Goal: Task Accomplishment & Management: Manage account settings

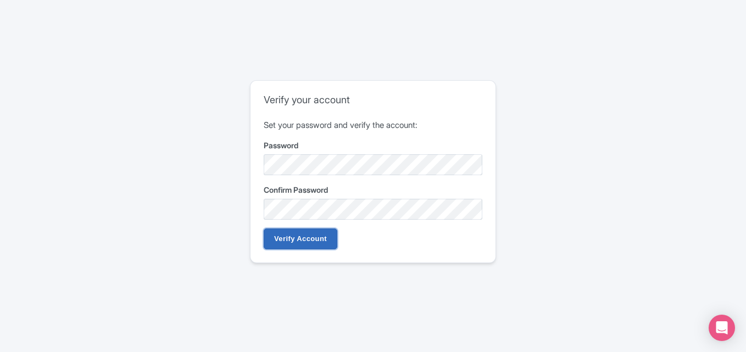
click at [295, 231] on input "Verify Account" at bounding box center [301, 239] width 74 height 21
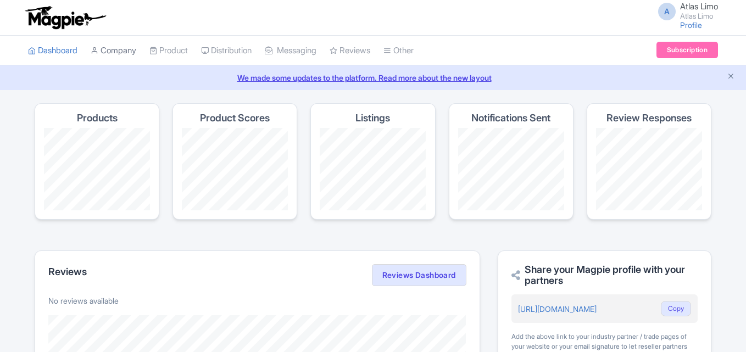
click at [130, 52] on link "Company" at bounding box center [114, 51] width 46 height 30
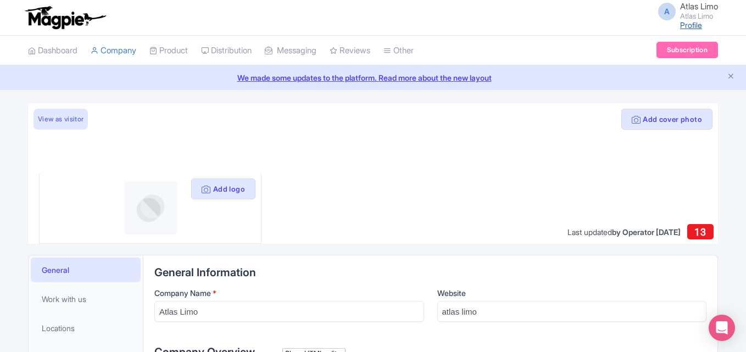
click at [688, 24] on link "Profile" at bounding box center [691, 24] width 22 height 9
click at [687, 25] on link "Profile" at bounding box center [691, 24] width 22 height 9
click at [122, 49] on link "Company" at bounding box center [114, 51] width 46 height 30
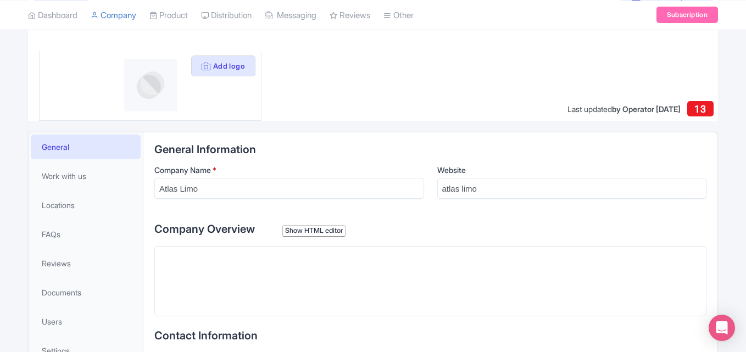
scroll to position [126, 0]
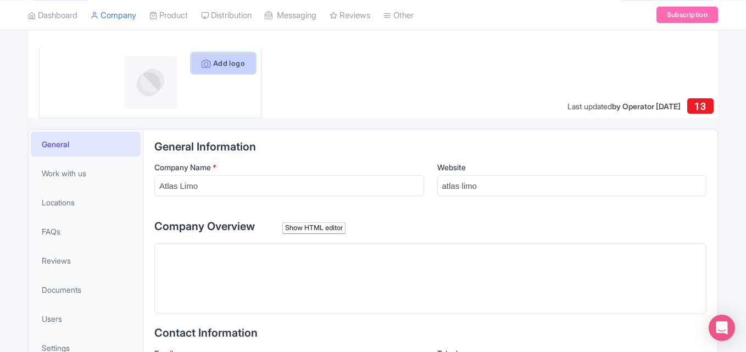
click at [224, 58] on button "Add logo" at bounding box center [223, 63] width 64 height 21
click at [227, 66] on button "Add logo" at bounding box center [223, 63] width 64 height 21
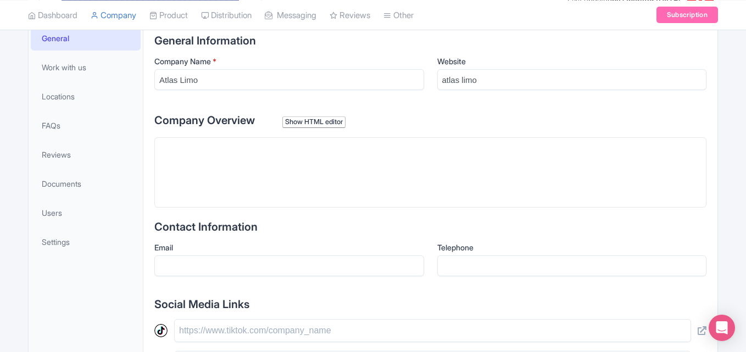
scroll to position [234, 0]
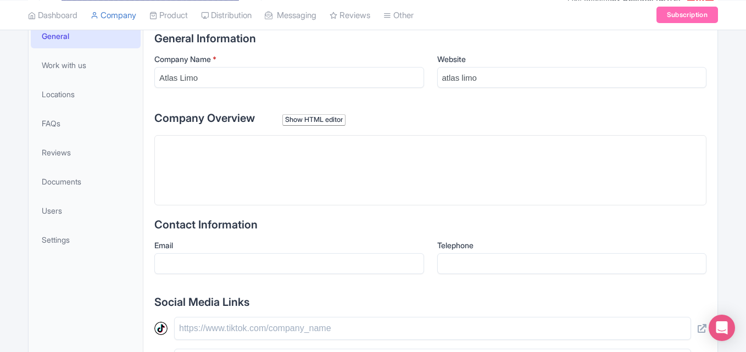
click at [323, 174] on trix-editor at bounding box center [430, 170] width 552 height 70
paste trix-editor "<div>Atlas Limousine &amp; Sedan Service has been serving [US_STATE][GEOGRAPHIC…"
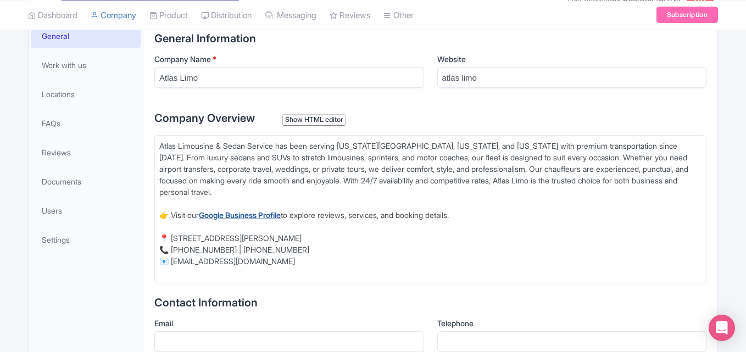
click at [269, 215] on strong "Google Business Profile" at bounding box center [240, 215] width 82 height 9
drag, startPoint x: 218, startPoint y: 145, endPoint x: 158, endPoint y: 146, distance: 59.9
click at [158, 146] on trix-editor "Atlas Limousine & Sedan Service has been serving Washington D.C., Virginia, and…" at bounding box center [430, 209] width 552 height 148
drag, startPoint x: 210, startPoint y: 150, endPoint x: 217, endPoint y: 146, distance: 8.4
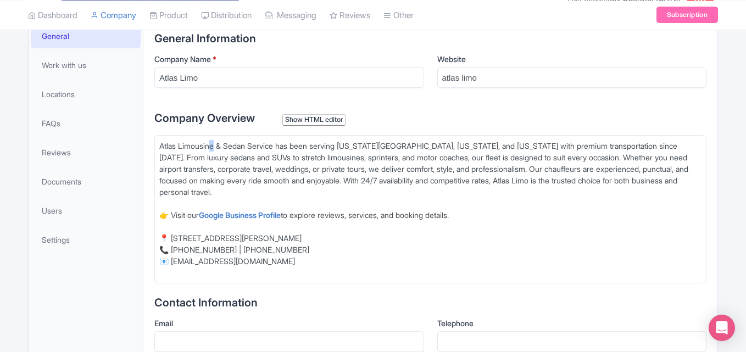
click at [217, 146] on div "Atlas Limousine & Sedan Service has been serving Washington D.C., Virginia, and…" at bounding box center [430, 174] width 543 height 69
type trix-editor "<div><strong>Atlas Limousine</strong> &amp; Sedan Service has been serving Wash…"
drag, startPoint x: 215, startPoint y: 146, endPoint x: 151, endPoint y: 146, distance: 64.3
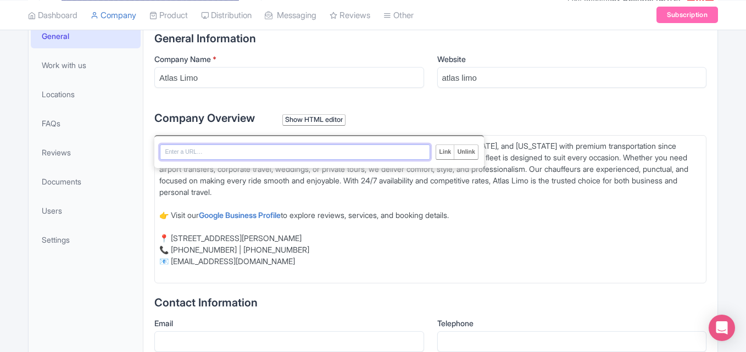
drag, startPoint x: 218, startPoint y: 145, endPoint x: 158, endPoint y: 150, distance: 59.6
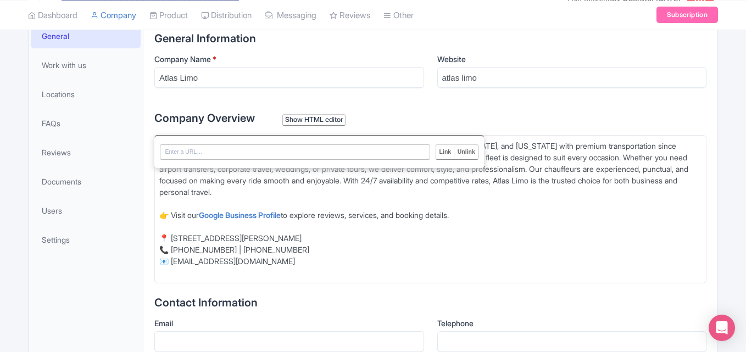
click at [158, 150] on div "Link Unlink" at bounding box center [319, 151] width 330 height 33
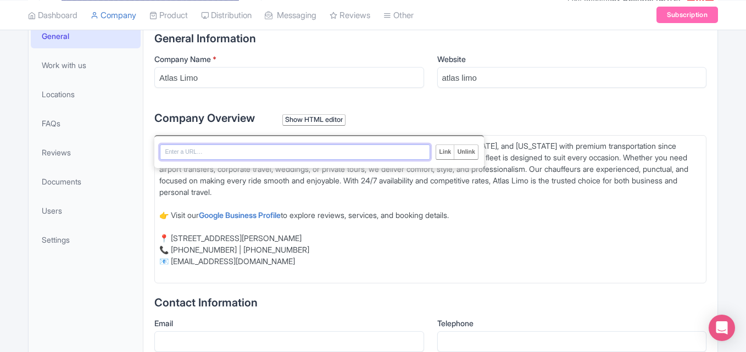
click at [174, 150] on input "URL" at bounding box center [295, 152] width 270 height 15
click at [393, 155] on input "URL" at bounding box center [295, 152] width 270 height 15
type input "https://atlaslimo.net/"
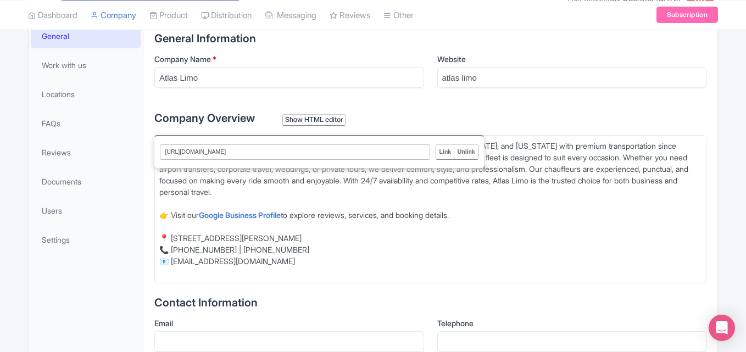
click at [449, 152] on input "Link" at bounding box center [445, 152] width 18 height 14
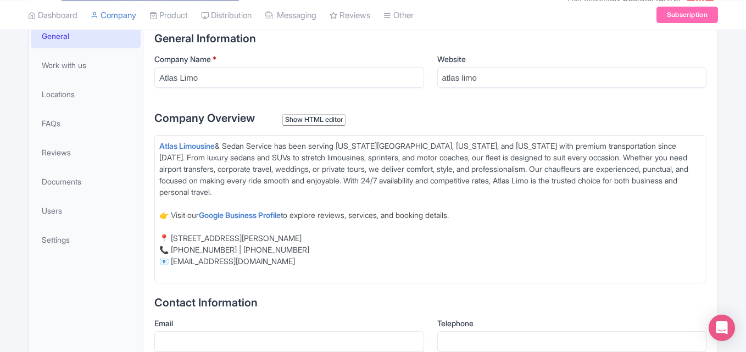
click at [421, 186] on div "Atlas Limousine & Sedan Service has been serving Washington D.C., Virginia, and…" at bounding box center [430, 174] width 543 height 69
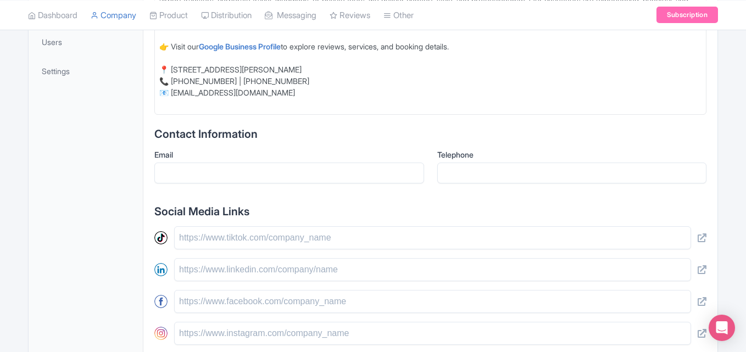
scroll to position [418, 0]
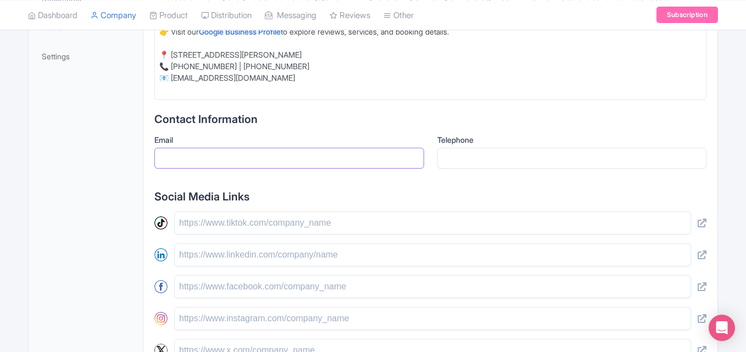
click at [309, 158] on input "Email" at bounding box center [289, 158] width 270 height 21
type input "[EMAIL_ADDRESS][DOMAIN_NAME]"
type input "12022169500"
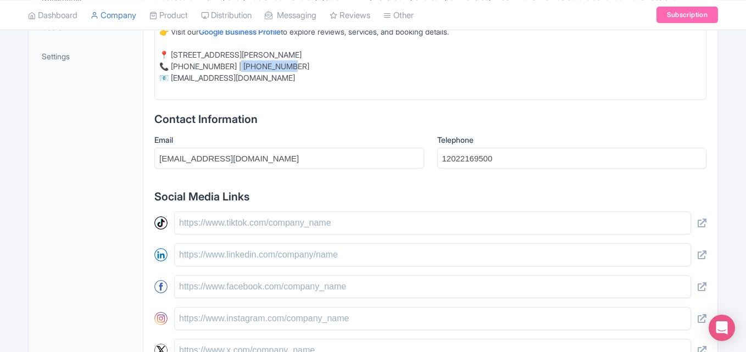
type trix-editor "<div><a href="https://atlaslimo.net/"><strong>Atlas Limousine</strong></a> &amp…"
copy div "03-492-2852"
drag, startPoint x: 239, startPoint y: 66, endPoint x: 297, endPoint y: 62, distance: 58.9
click at [297, 62] on div "📍 11809 Alford Valley Ln, Woodbridge, VA 22192, United States 📞 202-216-9500 | …" at bounding box center [430, 72] width 543 height 46
click at [452, 157] on input "12022169500" at bounding box center [573, 158] width 270 height 21
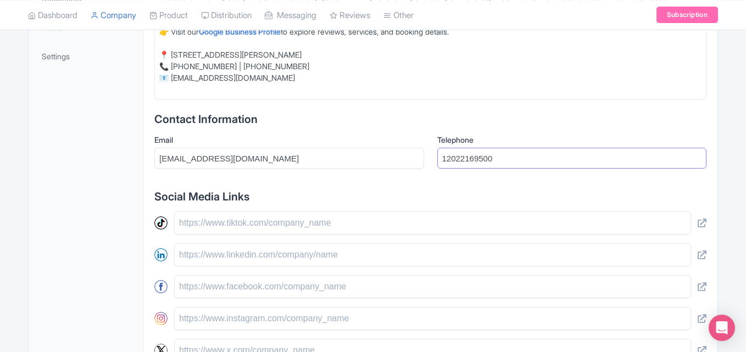
click at [452, 157] on input "12022169500" at bounding box center [573, 158] width 270 height 21
paste input "[PHONE_NUMBER]"
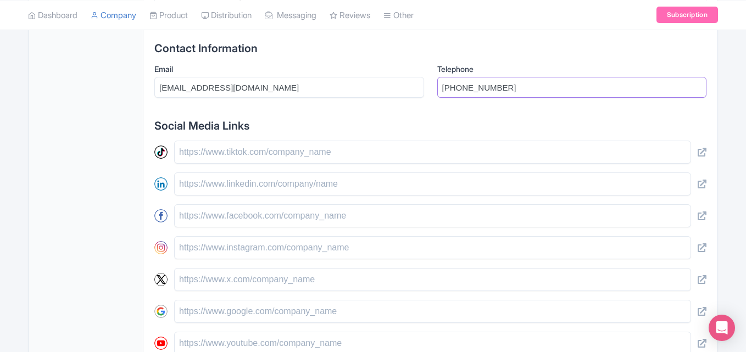
scroll to position [500, 0]
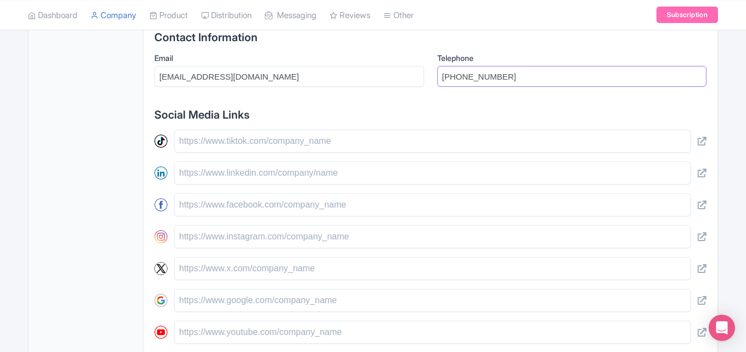
type input "[PHONE_NUMBER]"
click at [184, 146] on input "text" at bounding box center [432, 141] width 517 height 23
click at [386, 332] on input "text" at bounding box center [432, 332] width 517 height 23
paste input "https://www.youtube.com/@AtlasLimousineandSedanService"
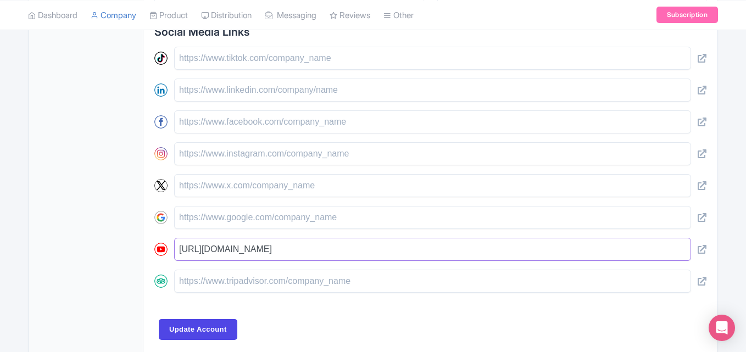
scroll to position [584, 0]
type input "https://www.youtube.com/@AtlasLimousineandSedanService"
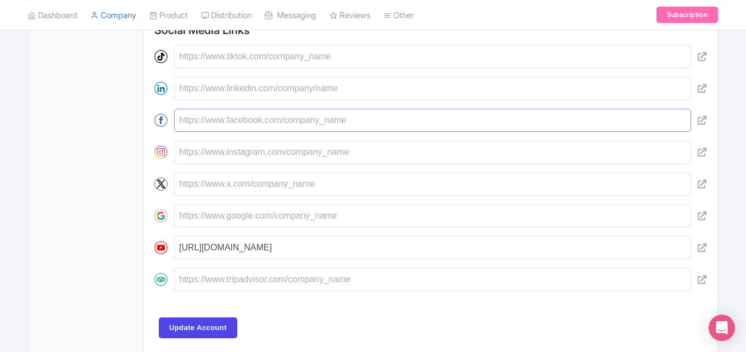
click at [272, 125] on input "text" at bounding box center [432, 120] width 517 height 23
paste input "https://www.facebook.com/washingtondclimo"
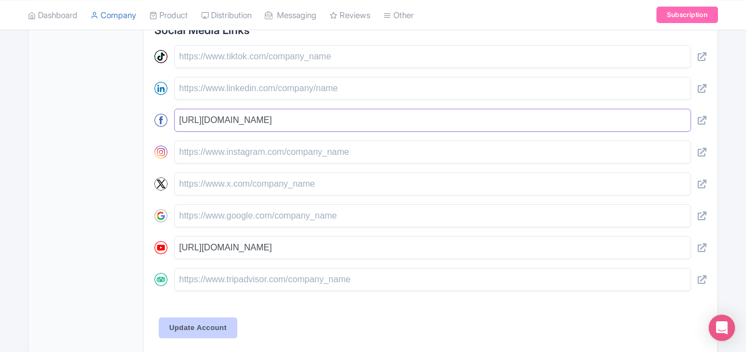
type input "https://www.facebook.com/washingtondclimo"
click at [199, 328] on input "Update Account" at bounding box center [198, 328] width 79 height 21
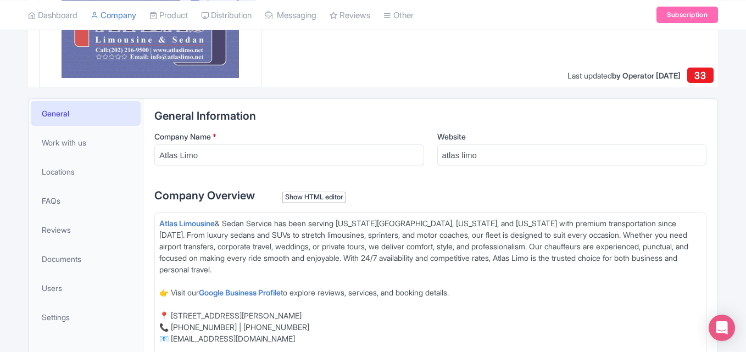
scroll to position [145, 0]
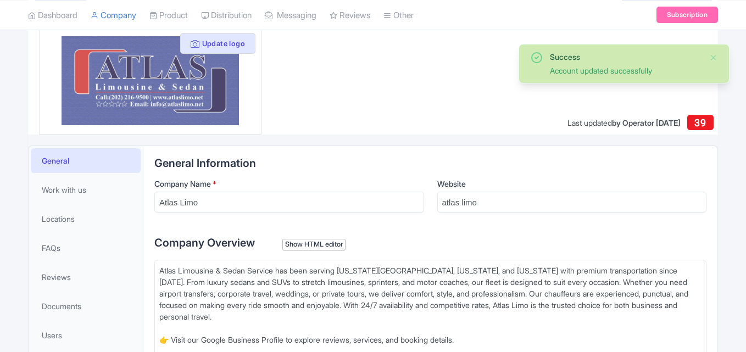
scroll to position [93, 0]
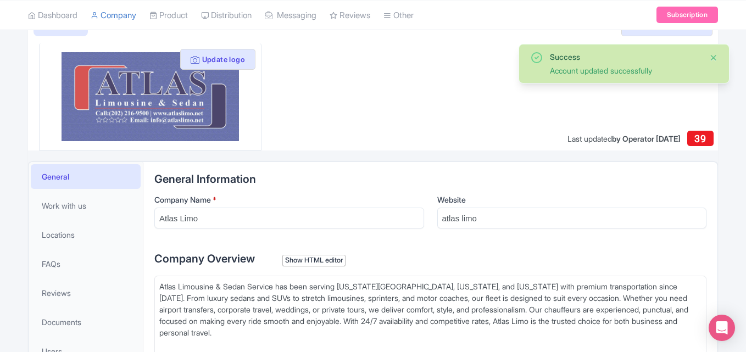
click at [710, 58] on button "Close" at bounding box center [714, 57] width 9 height 13
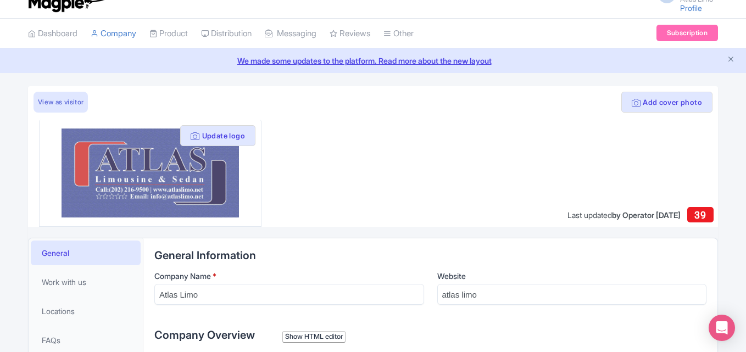
scroll to position [0, 0]
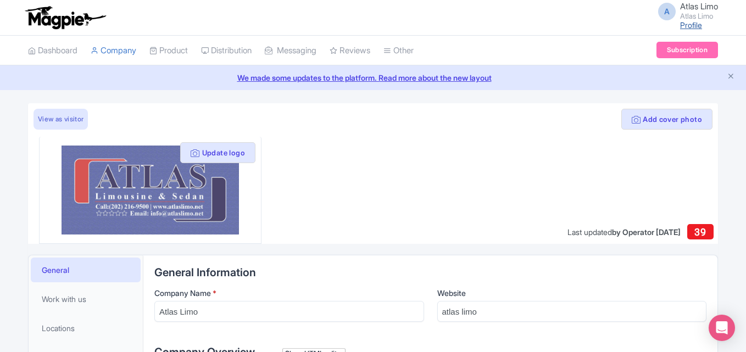
click at [690, 27] on link "Profile" at bounding box center [691, 24] width 22 height 9
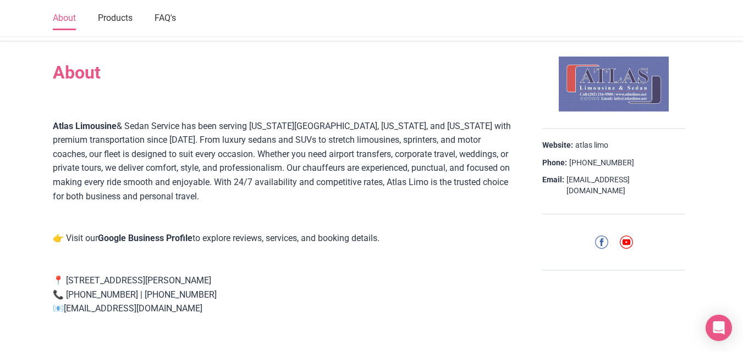
scroll to position [127, 0]
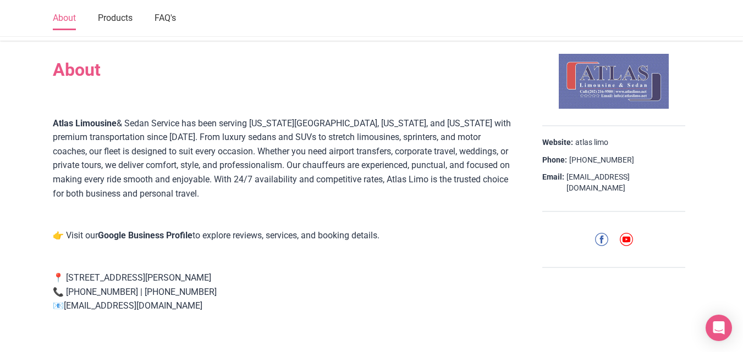
drag, startPoint x: 593, startPoint y: 141, endPoint x: 604, endPoint y: 152, distance: 15.5
click at [604, 152] on div "Website: atlas limo Phone: 703-492-2852 Email: atlaslimodc@gmail.com" at bounding box center [613, 169] width 143 height 86
click at [584, 145] on link "atlas limo" at bounding box center [591, 142] width 33 height 11
click at [92, 124] on strong "Atlas Limousine" at bounding box center [85, 123] width 64 height 10
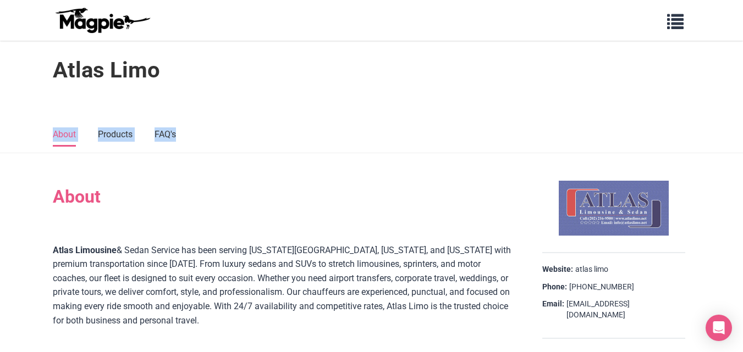
drag, startPoint x: 744, startPoint y: 129, endPoint x: 745, endPoint y: 146, distance: 16.5
click at [653, 108] on div at bounding box center [372, 106] width 660 height 22
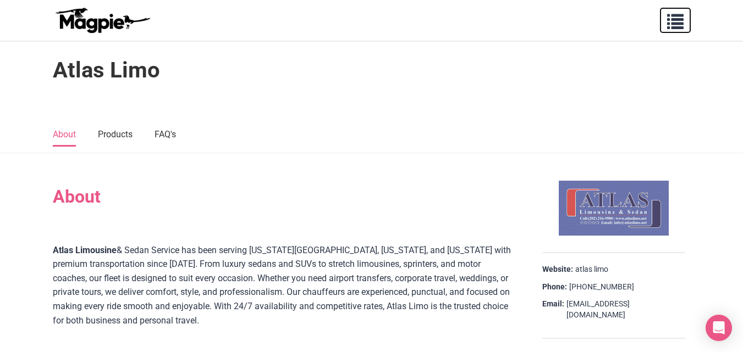
click at [670, 25] on span "button" at bounding box center [675, 19] width 16 height 16
